Goal: Communication & Community: Connect with others

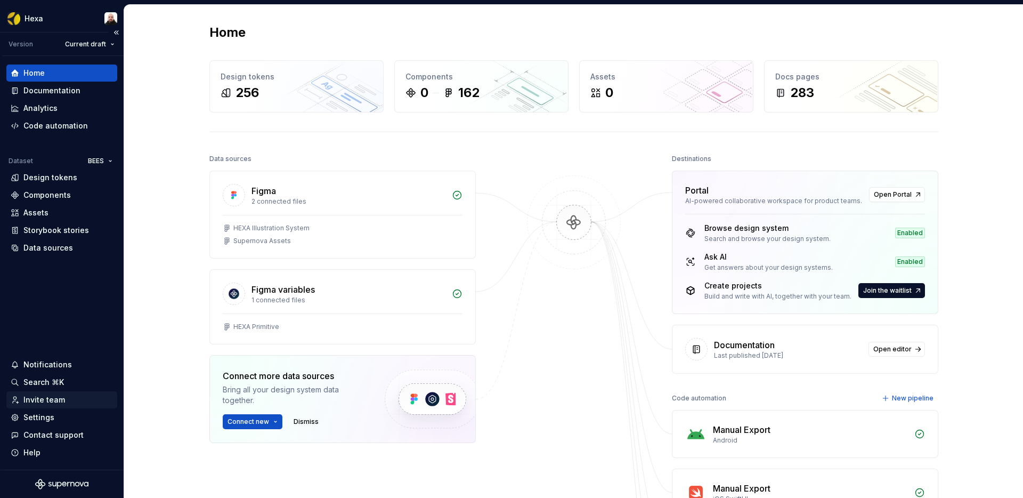
click at [52, 405] on div "Invite team" at bounding box center [61, 399] width 111 height 17
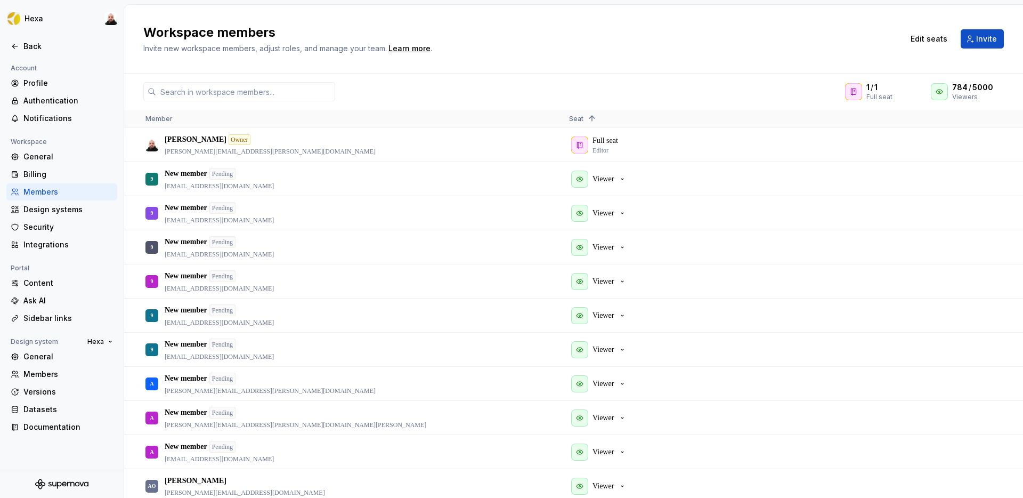
click at [868, 40] on h2 "Workspace members" at bounding box center [516, 32] width 747 height 17
click at [990, 39] on span "Invite" at bounding box center [986, 39] width 21 height 11
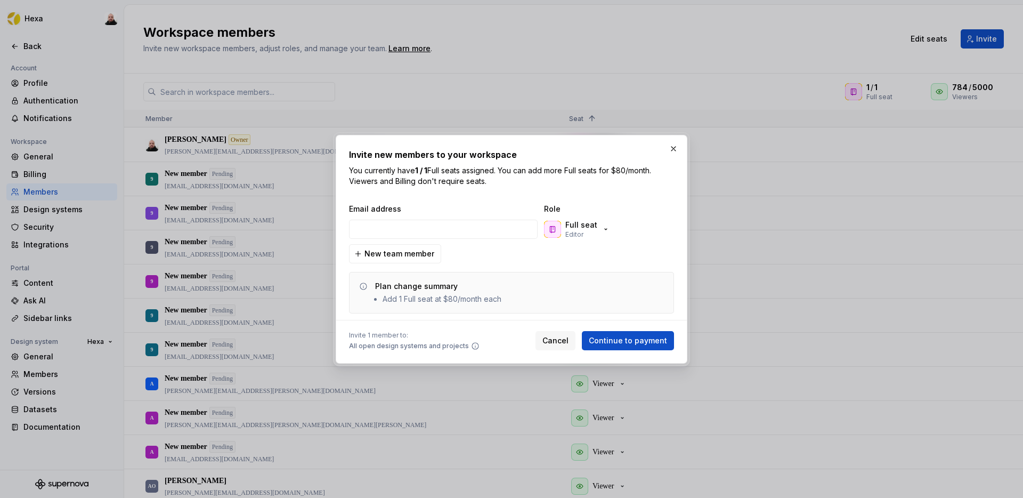
type input "[EMAIL_ADDRESS][DOMAIN_NAME]"
click at [601, 230] on icon "button" at bounding box center [605, 229] width 9 height 9
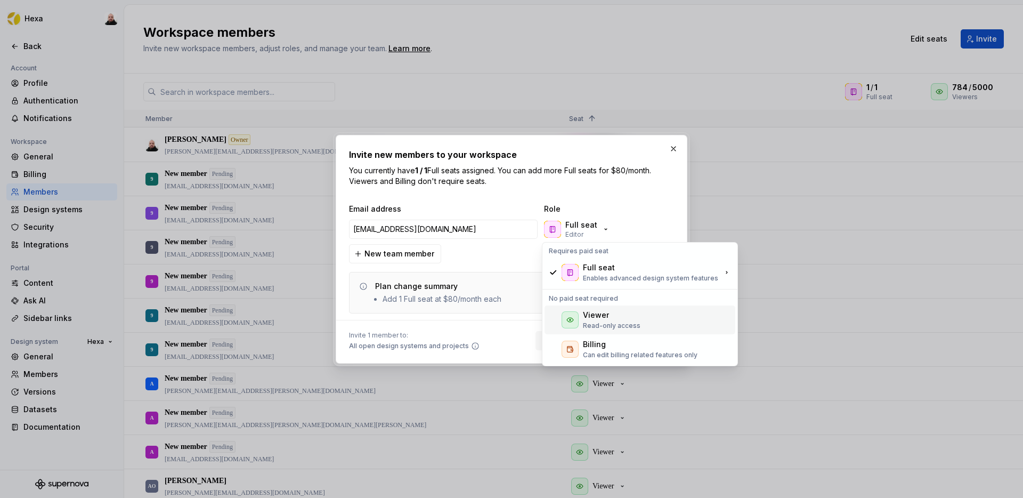
click at [614, 323] on p "Read-only access" at bounding box center [612, 325] width 58 height 9
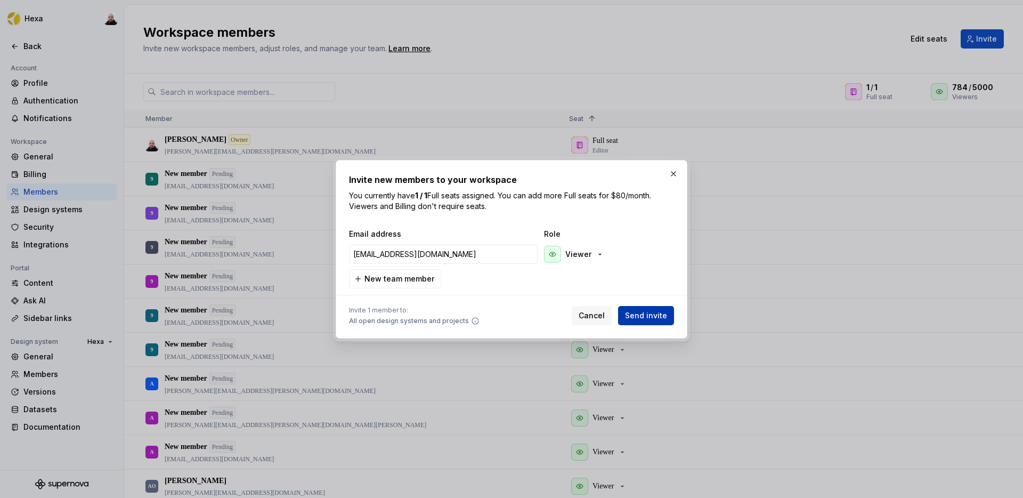
click at [648, 316] on span "Send invite" at bounding box center [646, 315] width 42 height 11
